Goal: Task Accomplishment & Management: Manage account settings

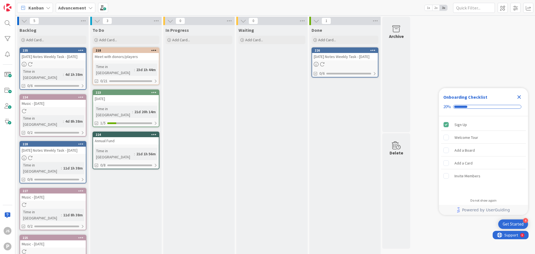
click at [75, 10] on b "Advancement" at bounding box center [72, 8] width 28 height 6
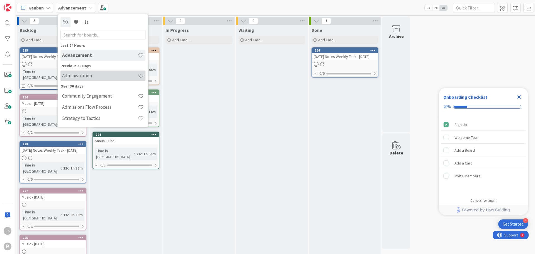
click at [82, 77] on h4 "Administration" at bounding box center [100, 76] width 76 height 6
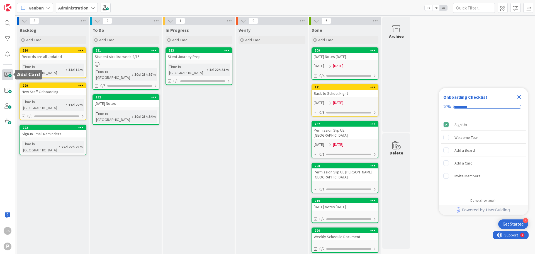
click at [9, 76] on span at bounding box center [7, 74] width 11 height 11
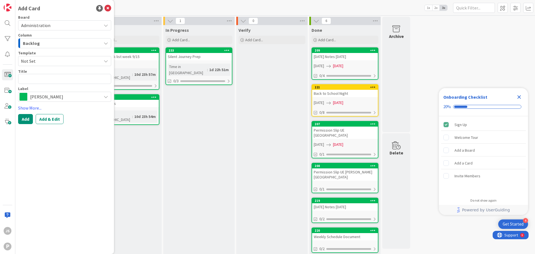
type textarea "x"
type textarea "S"
type textarea "x"
type textarea "Sc"
type textarea "x"
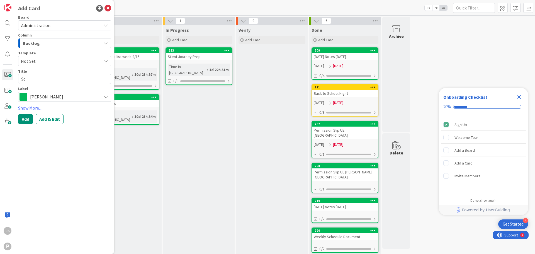
type textarea "Sch"
type textarea "x"
type textarea "Scho"
type textarea "x"
type textarea "Schoo"
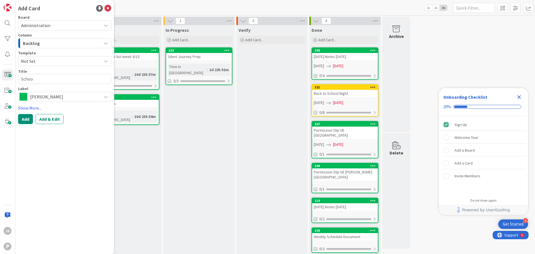
type textarea "x"
type textarea "School"
type textarea "x"
type textarea "School"
type textarea "x"
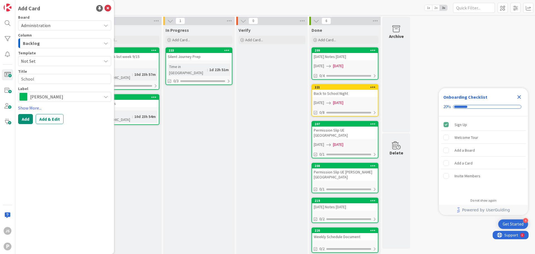
type textarea "School D"
type textarea "x"
type textarea "School Di"
type textarea "x"
type textarea "School Dir"
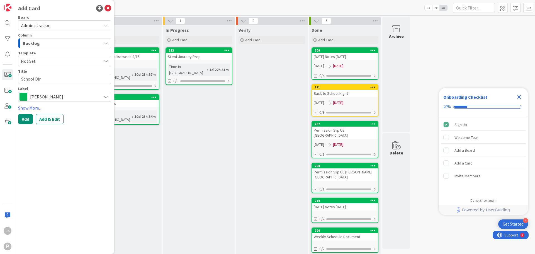
type textarea "x"
type textarea "School Dire"
type textarea "x"
type textarea "School Direc"
type textarea "x"
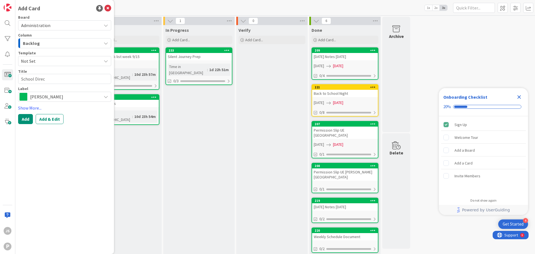
type textarea "School Direct"
type textarea "x"
type textarea "School Director"
type textarea "x"
type textarea "School Directory"
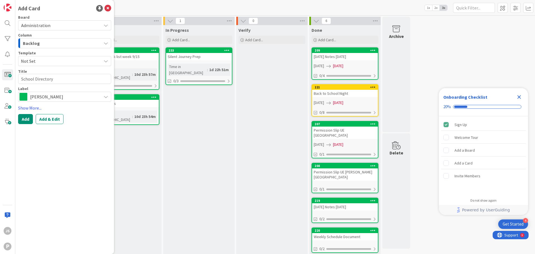
click at [67, 95] on span "Julia" at bounding box center [64, 97] width 68 height 8
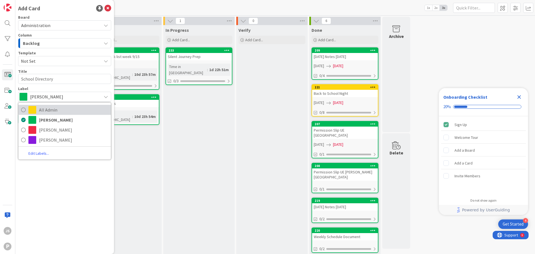
click at [71, 107] on span "All Admin" at bounding box center [73, 110] width 69 height 8
type textarea "x"
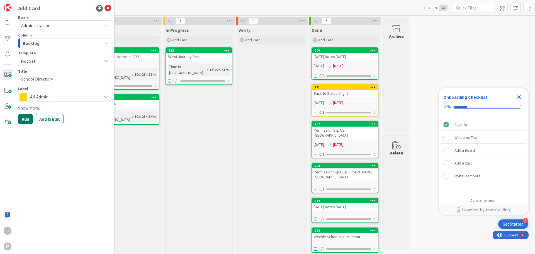
click at [28, 119] on button "Add" at bounding box center [25, 119] width 15 height 10
click at [110, 7] on icon at bounding box center [107, 8] width 7 height 7
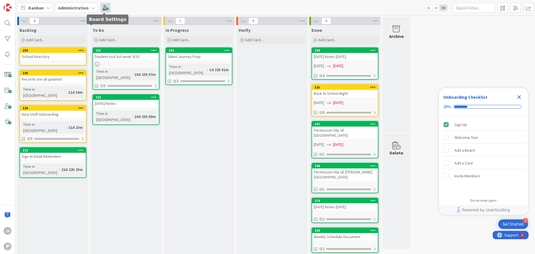
click at [107, 4] on span at bounding box center [105, 8] width 10 height 10
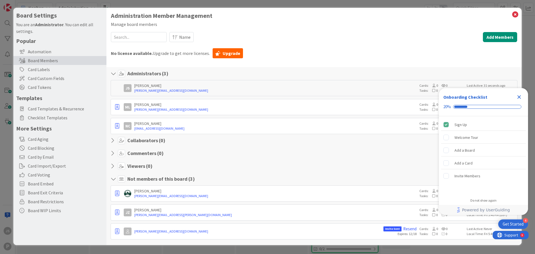
click at [506, 32] on div "Administration Member Management Manage board members Name Add Members Show Les…" at bounding box center [314, 126] width 406 height 228
click at [508, 39] on button "Add Members" at bounding box center [499, 37] width 34 height 10
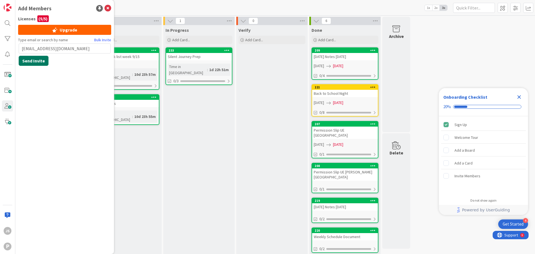
type input "whitney@pioneermontessorischool.org"
click at [41, 63] on button "Send Invite" at bounding box center [34, 61] width 30 height 10
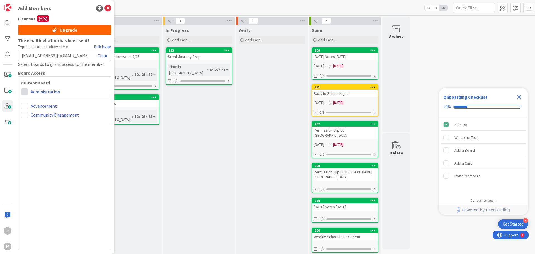
click at [24, 91] on span at bounding box center [24, 91] width 7 height 7
click at [58, 177] on div "Current Board Administrator Collaborator Commenter Viewer Administration Advanc…" at bounding box center [64, 162] width 93 height 173
click at [25, 94] on span at bounding box center [24, 91] width 7 height 7
click at [86, 206] on div "Current Board Administrator Collaborator Commenter Viewer Administration Advanc…" at bounding box center [64, 162] width 93 height 173
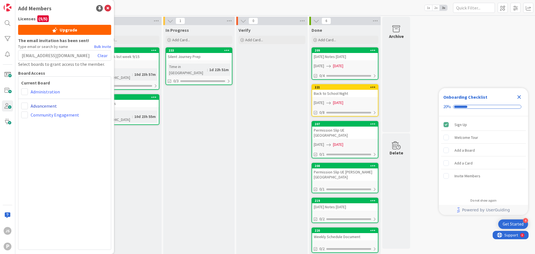
click at [42, 109] on link "Advancement" at bounding box center [44, 105] width 26 height 7
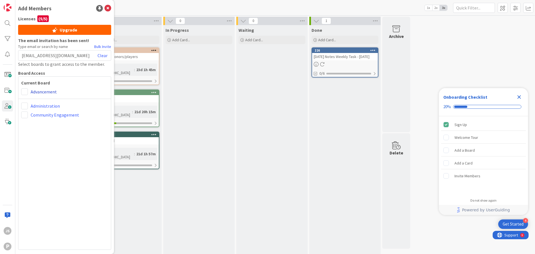
click at [37, 93] on link "Advancement" at bounding box center [44, 91] width 26 height 7
click at [25, 90] on span at bounding box center [24, 91] width 7 height 7
click at [74, 92] on div "Administrator Collaborator Commenter Viewer Advancement" at bounding box center [64, 91] width 87 height 7
drag, startPoint x: 521, startPoint y: 100, endPoint x: 440, endPoint y: 63, distance: 88.7
click at [518, 99] on icon "Close Checklist" at bounding box center [518, 97] width 7 height 7
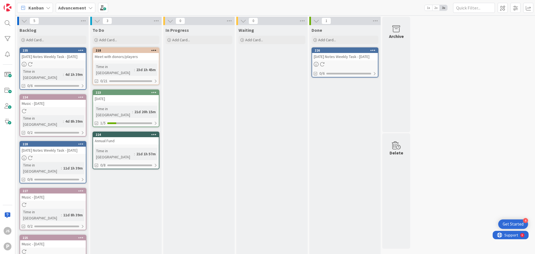
click at [74, 4] on div "Advancement" at bounding box center [76, 8] width 40 height 10
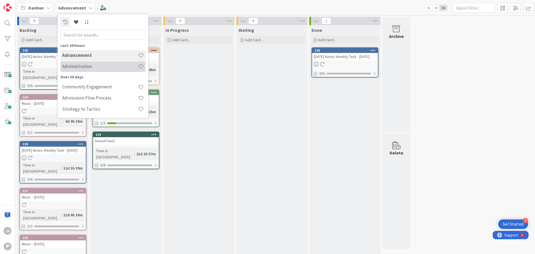
click at [74, 65] on h4 "Administration" at bounding box center [100, 66] width 76 height 6
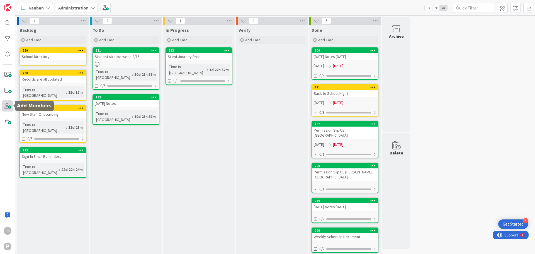
click at [9, 107] on span at bounding box center [7, 105] width 11 height 11
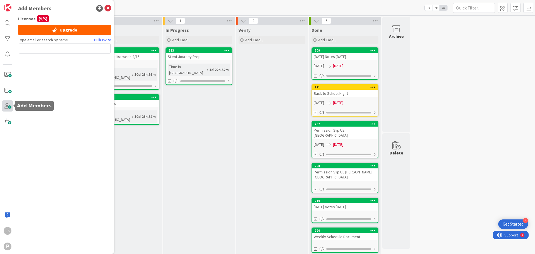
click at [9, 107] on span at bounding box center [7, 105] width 11 height 11
click at [5, 73] on span at bounding box center [7, 74] width 11 height 11
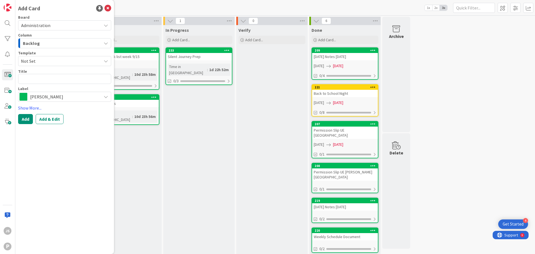
drag, startPoint x: 208, startPoint y: 3, endPoint x: 167, endPoint y: 9, distance: 41.3
click at [207, 3] on div "Kanban Administration 1x 2x 3x" at bounding box center [274, 7] width 519 height 15
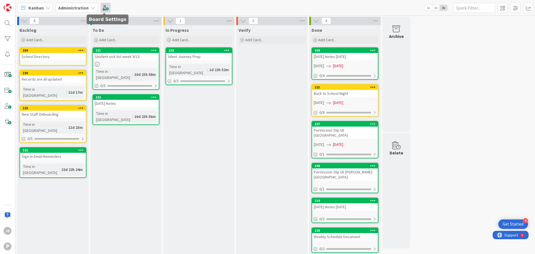
click at [106, 9] on span at bounding box center [105, 8] width 10 height 10
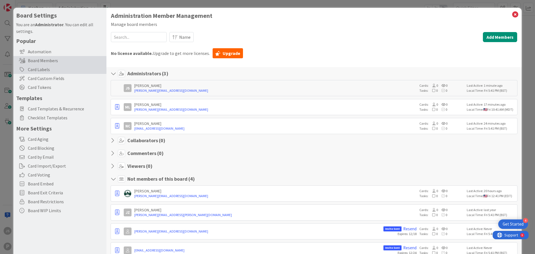
click at [43, 69] on div "Card Labels" at bounding box center [59, 69] width 93 height 9
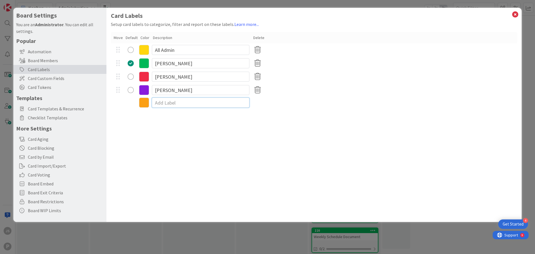
click at [170, 104] on input at bounding box center [200, 102] width 97 height 10
type input "Whitney"
click at [279, 129] on div "Card Labels Setup card labels to categorize, filter and report on these labels.…" at bounding box center [313, 115] width 415 height 214
click at [133, 51] on div "radio" at bounding box center [131, 50] width 6 height 6
click at [513, 12] on icon at bounding box center [514, 15] width 7 height 8
